Goal: Information Seeking & Learning: Find specific page/section

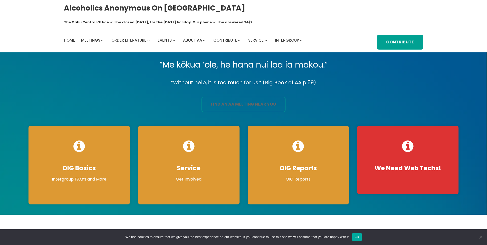
click at [249, 97] on link "find an aa meeting near you" at bounding box center [244, 104] width 84 height 15
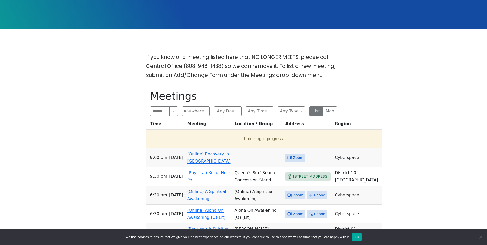
scroll to position [144, 0]
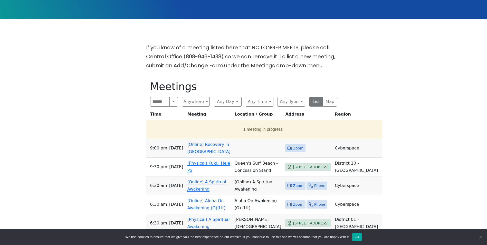
click at [211, 139] on td "(Online) Recovery in Da House" at bounding box center [208, 148] width 47 height 19
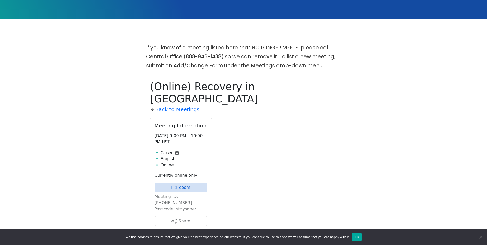
scroll to position [209, 0]
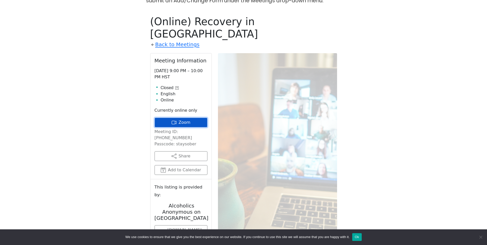
click at [179, 118] on link "Zoom" at bounding box center [181, 123] width 53 height 10
